Goal: Navigation & Orientation: Find specific page/section

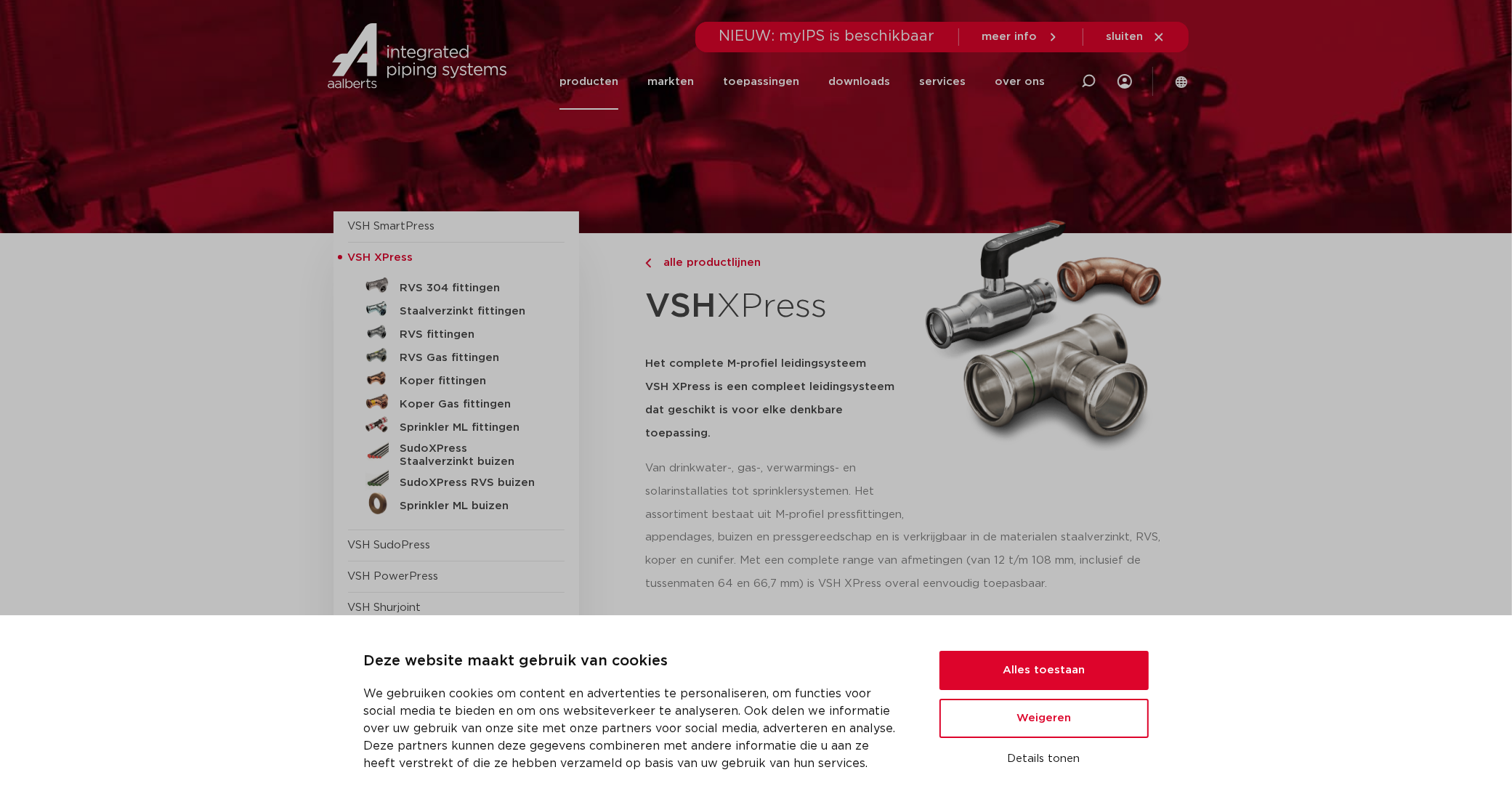
click at [1066, 675] on button "Alles toestaan" at bounding box center [1044, 670] width 209 height 39
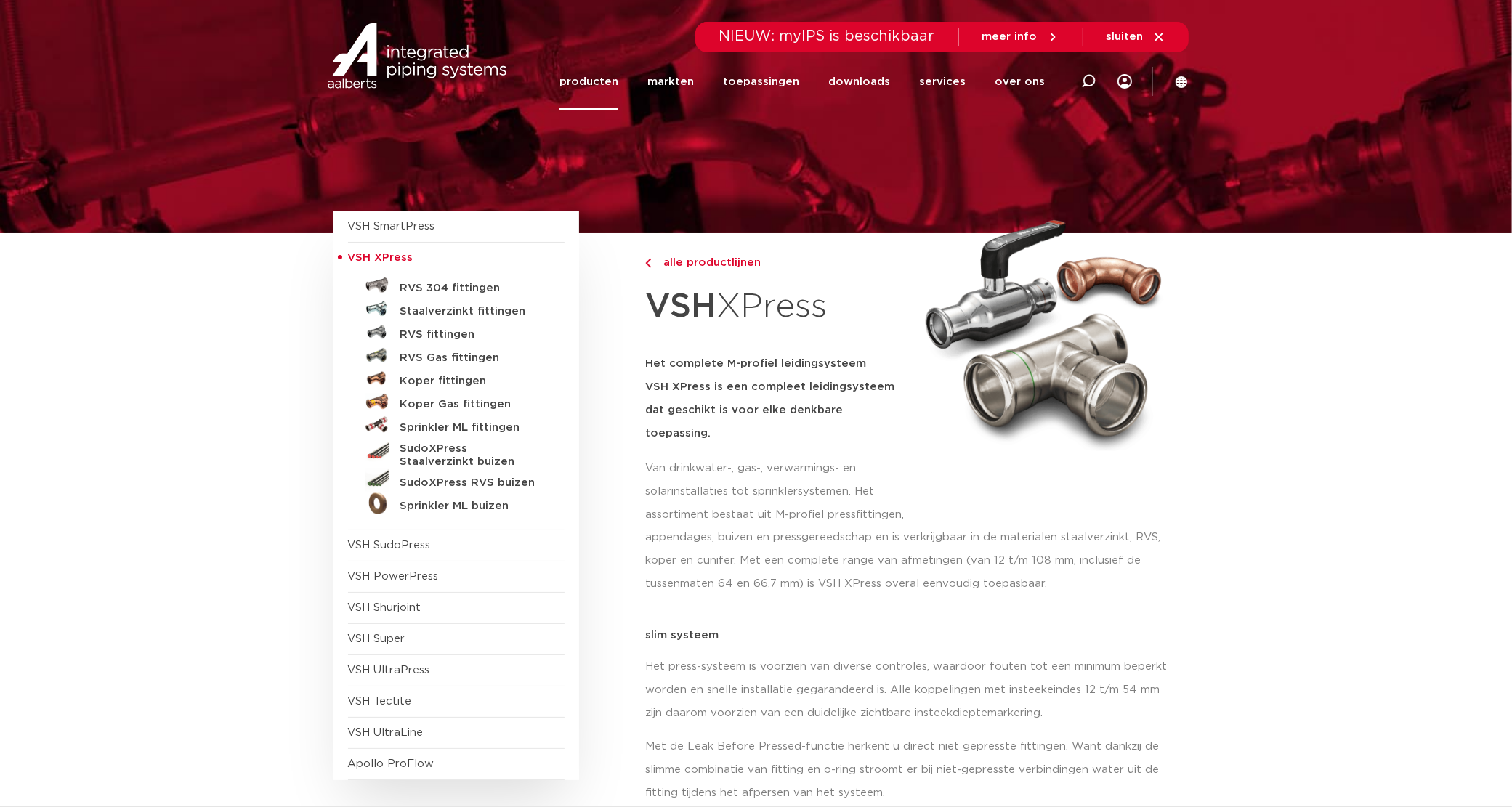
click at [917, 582] on div "appendages, buizen en pressgereedschap en is verkrijgbaar in de materialen staa…" at bounding box center [912, 566] width 534 height 80
click at [935, 477] on div at bounding box center [1044, 364] width 256 height 247
click at [404, 331] on h5 "RVS fittingen" at bounding box center [472, 334] width 144 height 13
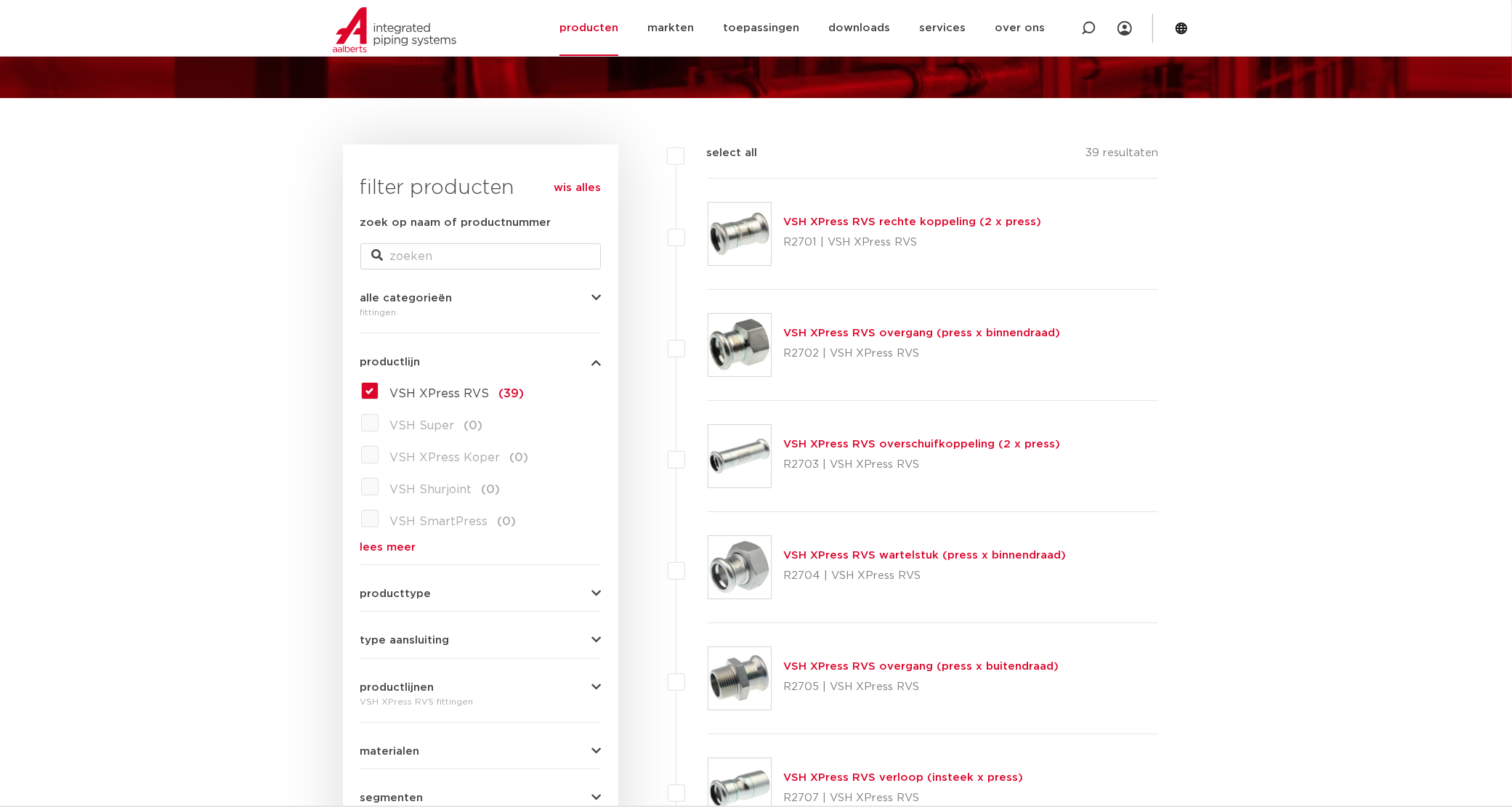
scroll to position [182, 0]
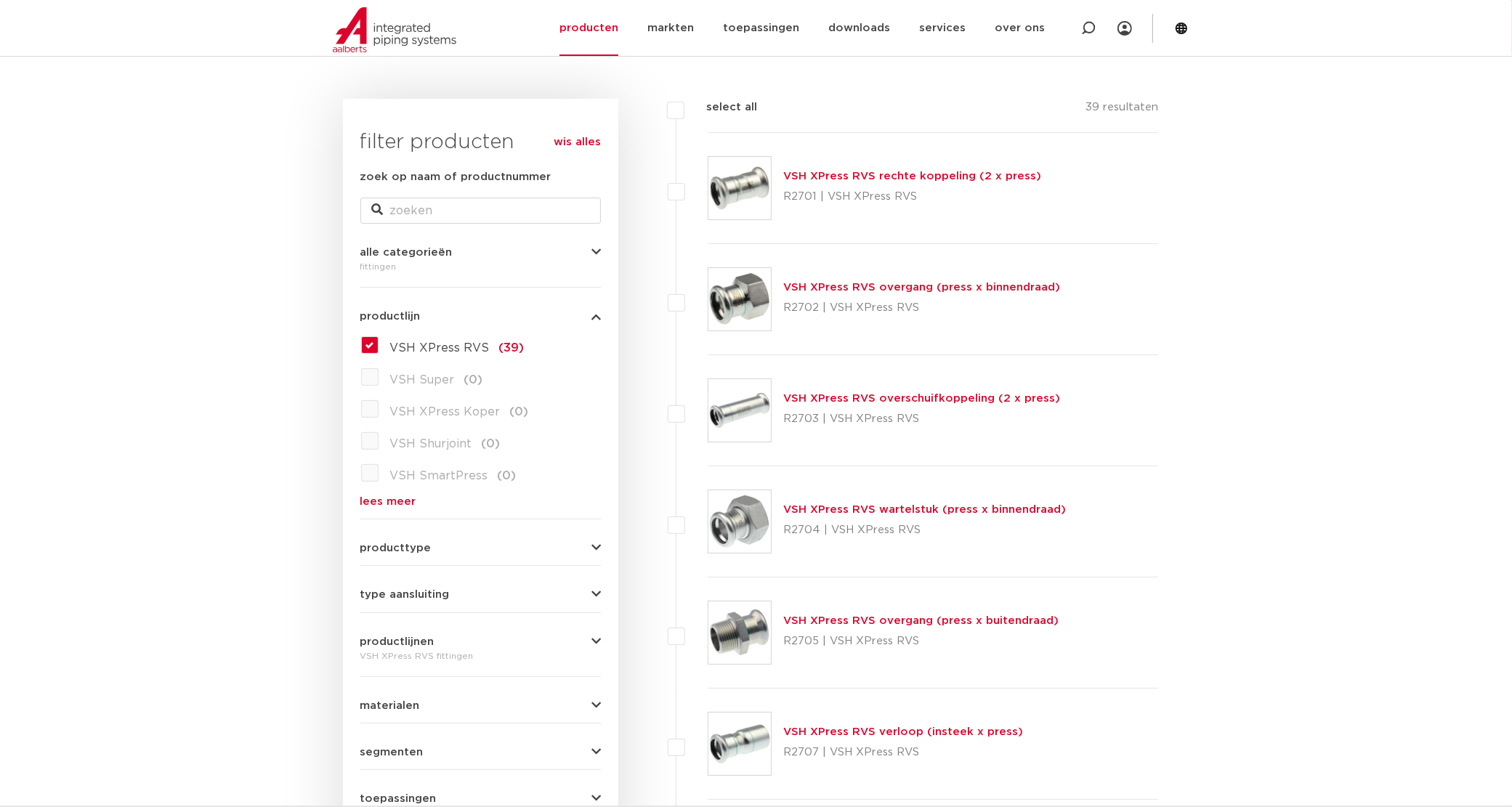
drag, startPoint x: 1208, startPoint y: 552, endPoint x: 1186, endPoint y: 552, distance: 22.0
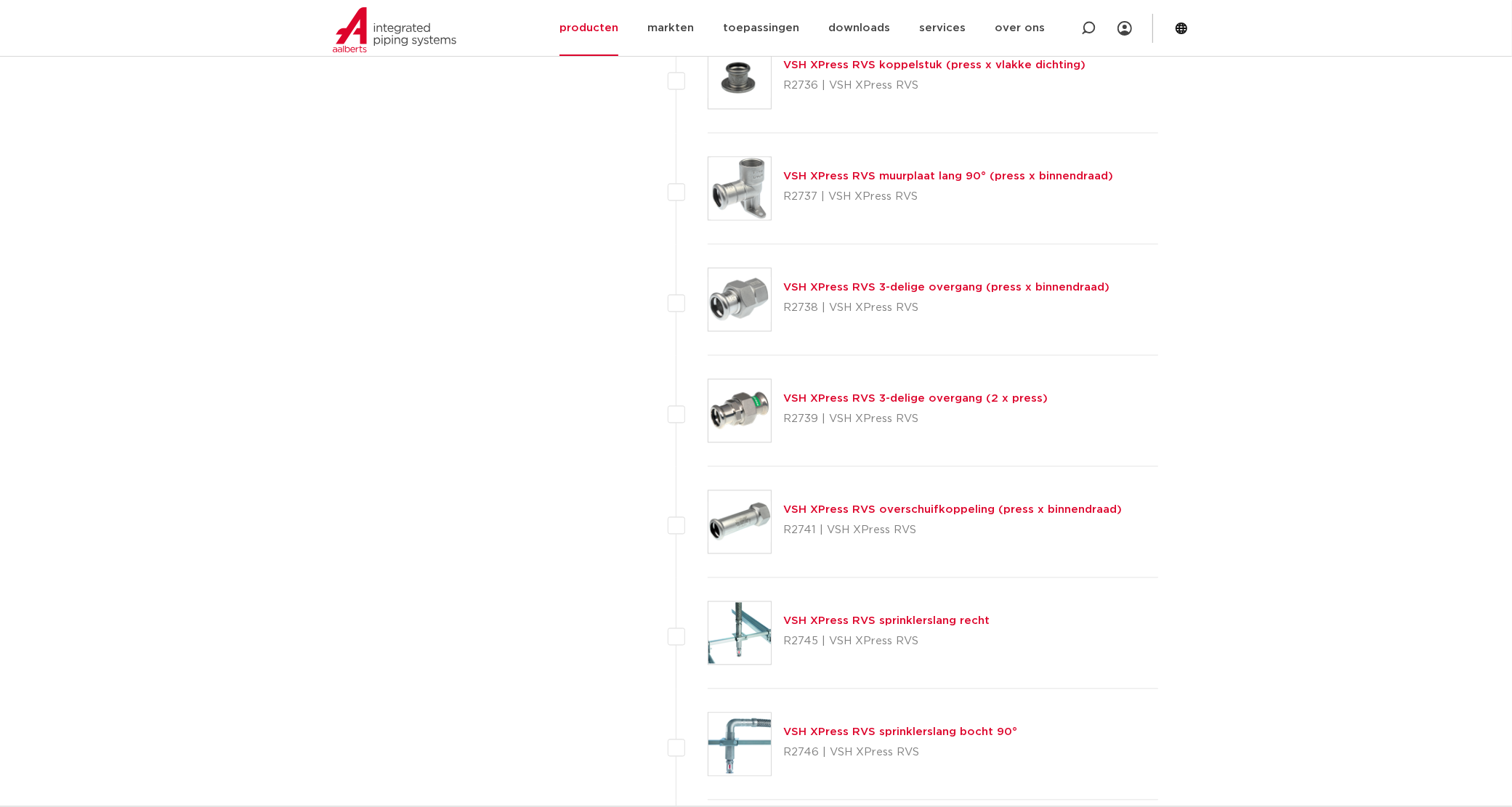
scroll to position [3178, 0]
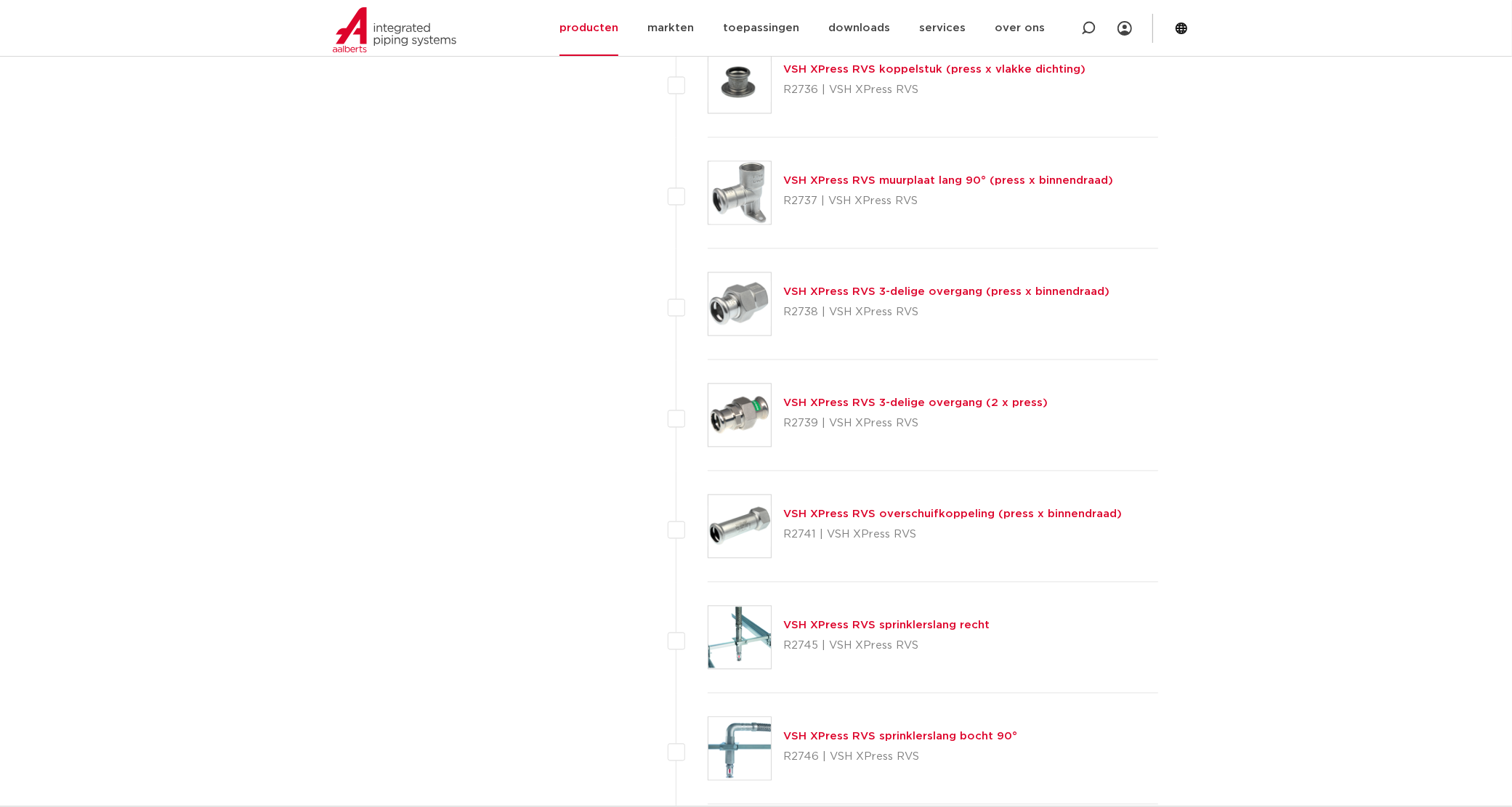
drag, startPoint x: 1245, startPoint y: 372, endPoint x: 976, endPoint y: 395, distance: 270.0
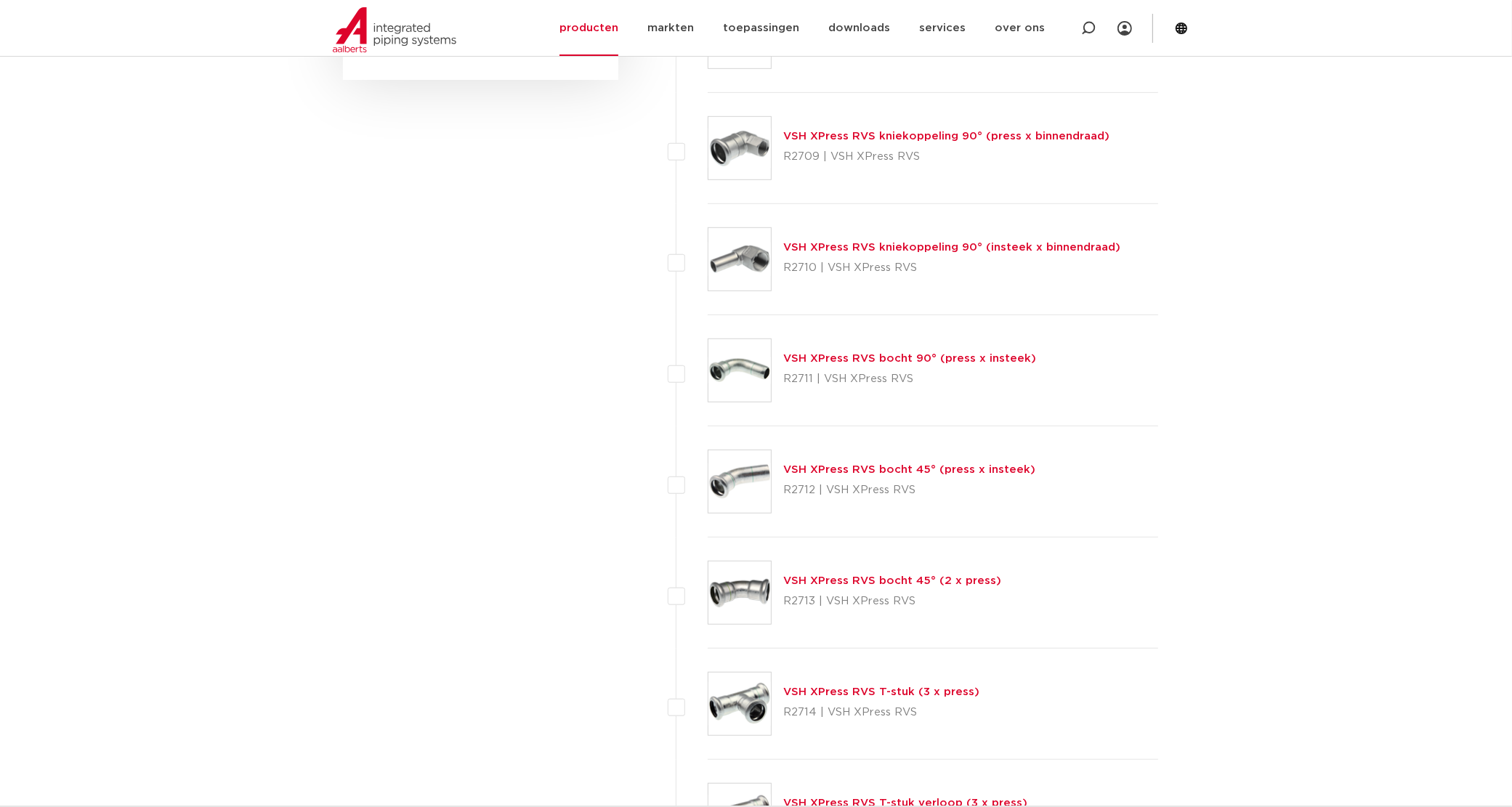
scroll to position [999, 0]
